Goal: Task Accomplishment & Management: Use online tool/utility

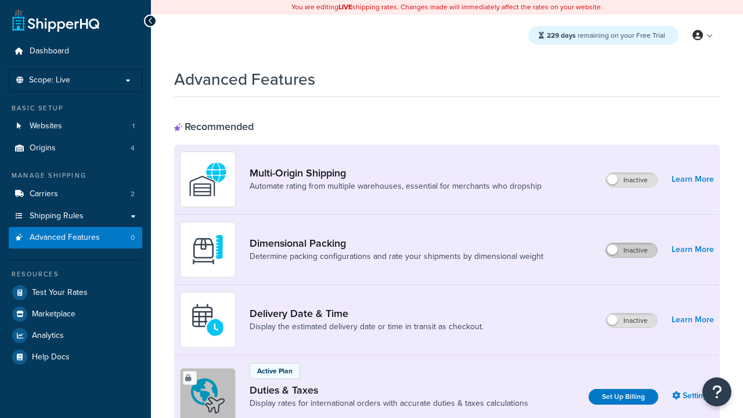
click at [632, 243] on label "Inactive" at bounding box center [631, 250] width 51 height 14
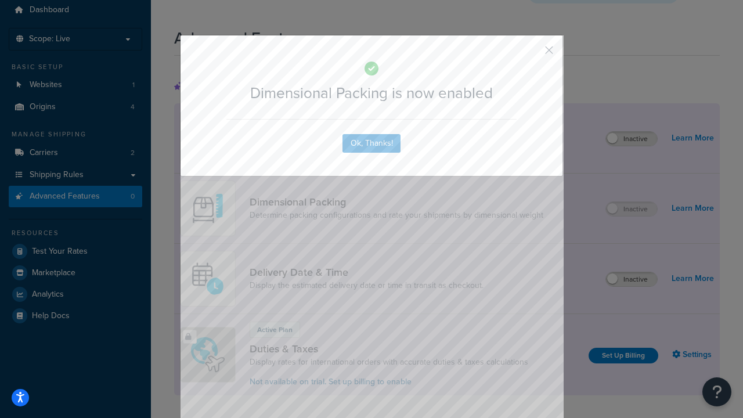
click at [532, 54] on button "button" at bounding box center [532, 54] width 3 height 3
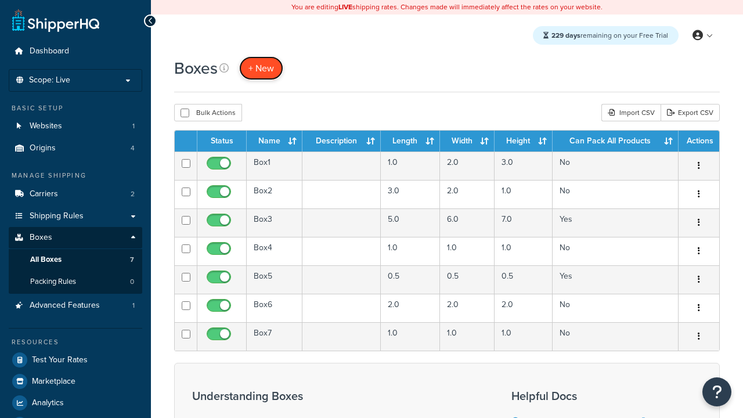
click at [261, 68] on span "+ New" at bounding box center [262, 68] width 26 height 13
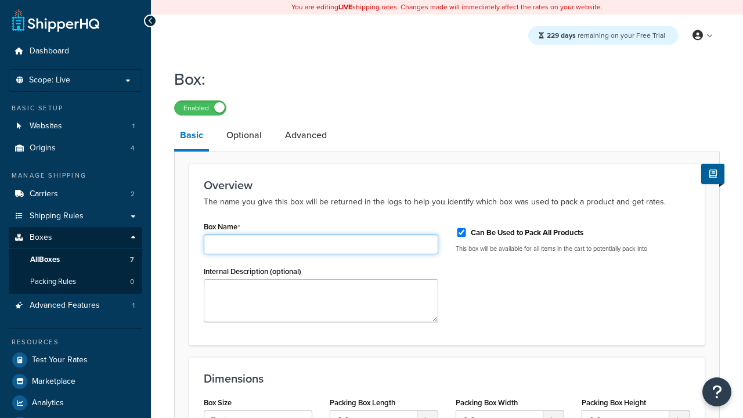
type input "Box1"
select select "usps_small"
type input "8.5"
type input "5"
type input "1.5"
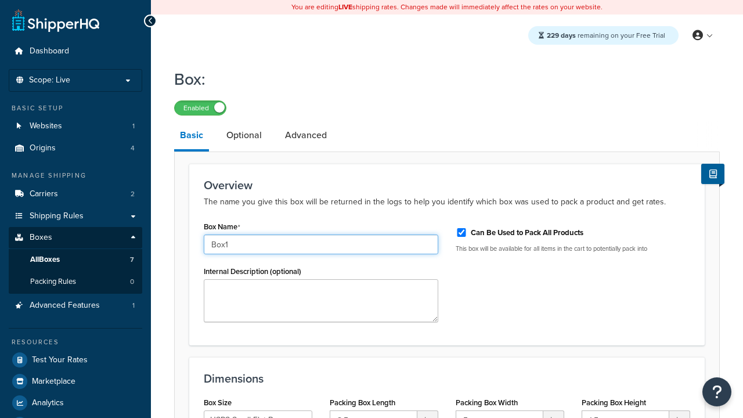
type input "Box1"
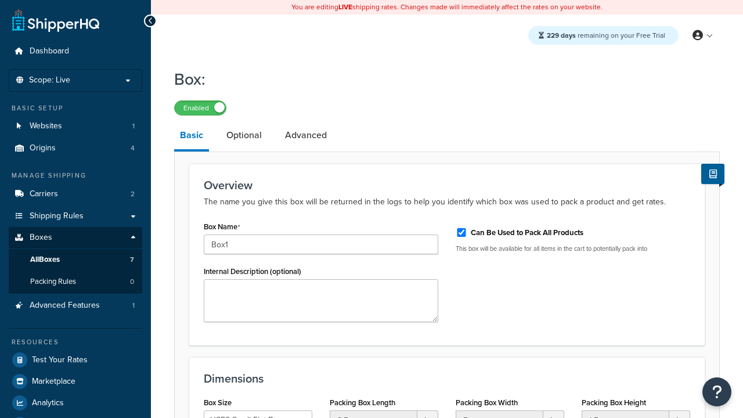
scroll to position [143, 0]
